Goal: Task Accomplishment & Management: Manage account settings

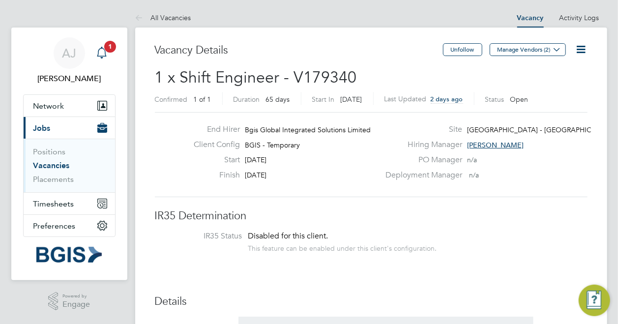
click at [103, 54] on icon "Main navigation" at bounding box center [102, 53] width 12 height 12
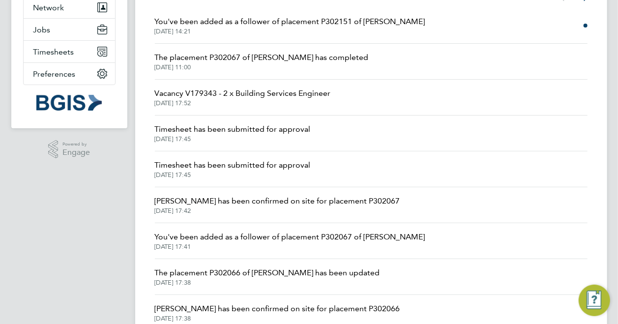
scroll to position [49, 0]
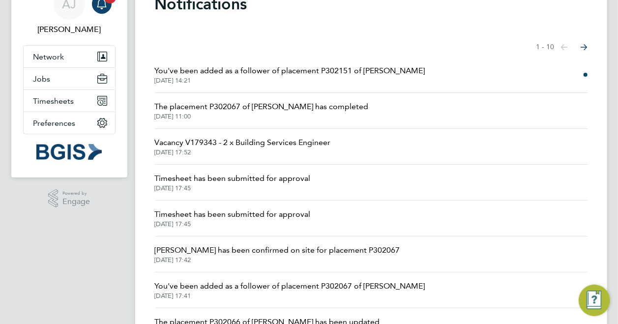
click at [279, 178] on span "Timesheet has been submitted for approval" at bounding box center [233, 179] width 156 height 12
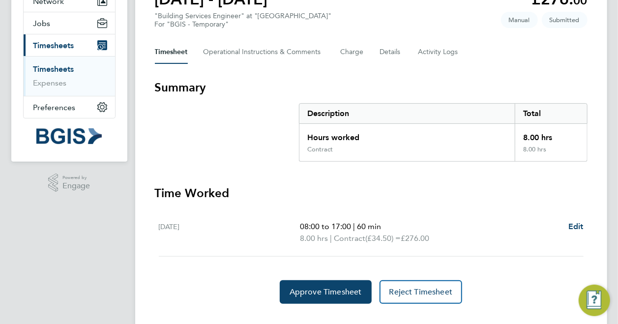
scroll to position [123, 0]
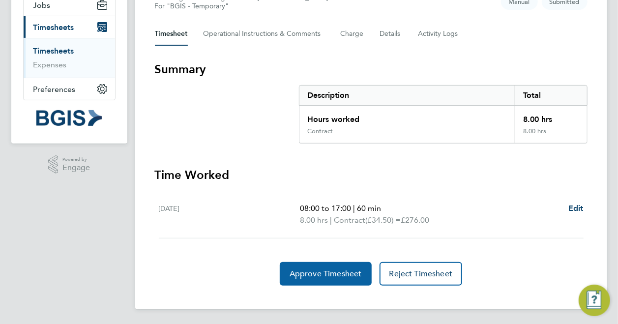
click at [325, 276] on span "Approve Timesheet" at bounding box center [326, 274] width 72 height 10
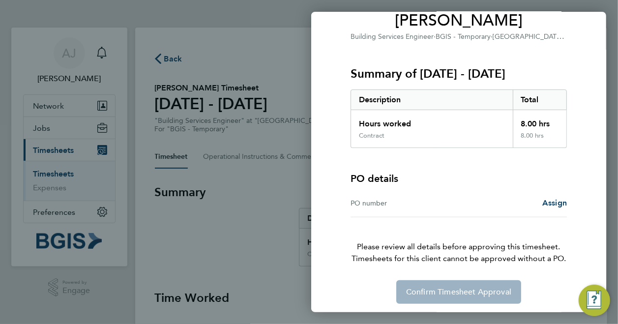
scroll to position [90, 0]
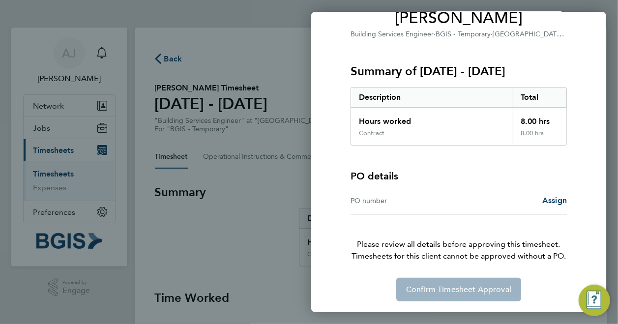
click at [458, 284] on div "Confirm Timesheet Approval" at bounding box center [459, 290] width 240 height 24
click at [388, 202] on div "PO number" at bounding box center [405, 201] width 108 height 12
click at [368, 195] on div "PO number" at bounding box center [405, 201] width 108 height 12
click at [263, 225] on div "Back Timesheet approval of [PERSON_NAME] Building Services Engineer · BGIS - Te…" at bounding box center [309, 162] width 618 height 324
click at [220, 47] on div "Back Timesheet approval of [PERSON_NAME] Building Services Engineer · BGIS - Te…" at bounding box center [309, 162] width 618 height 324
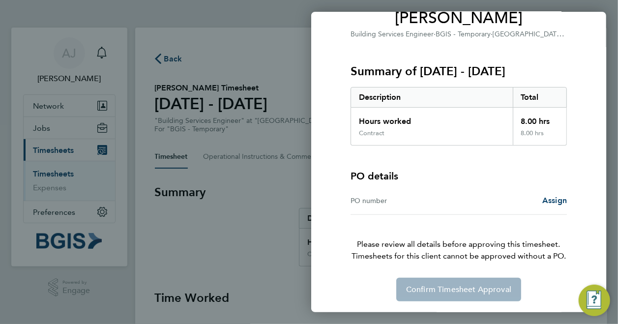
click at [605, 304] on img "Engage Resource Center" at bounding box center [594, 300] width 31 height 31
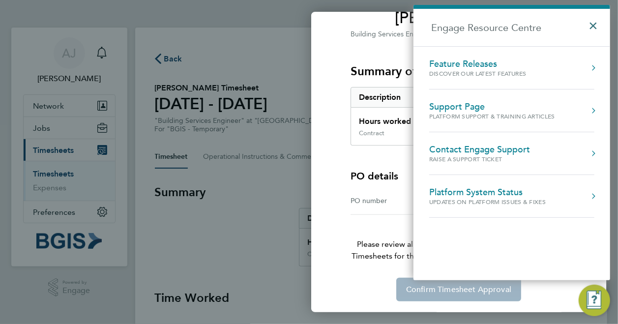
click at [597, 25] on button "×" at bounding box center [596, 23] width 14 height 22
